Goal: Task Accomplishment & Management: Use online tool/utility

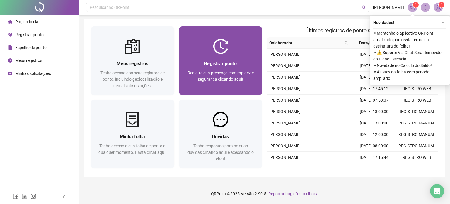
click at [219, 81] on span "Registre sua presença com rapidez e segurança clicando aqui!" at bounding box center [221, 75] width 66 height 11
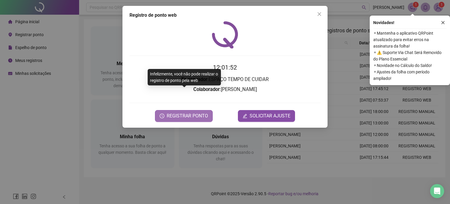
click at [203, 112] on span "REGISTRAR PONTO" at bounding box center [187, 115] width 41 height 7
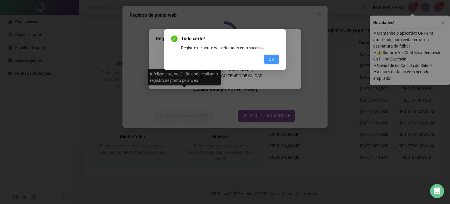
click at [272, 57] on span "OK" at bounding box center [272, 59] width 6 height 6
